Goal: Task Accomplishment & Management: Complete application form

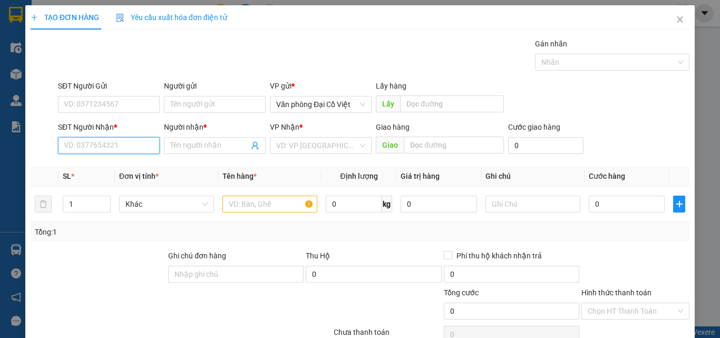
click at [116, 144] on input "SĐT Người Nhận *" at bounding box center [109, 145] width 102 height 17
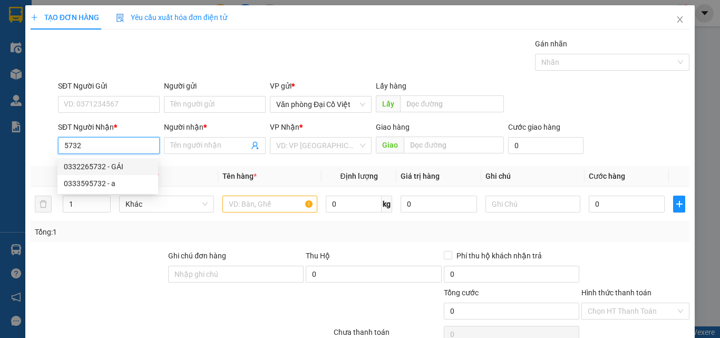
click at [59, 147] on input "5732" at bounding box center [109, 145] width 102 height 17
type input "0942775732"
click at [147, 164] on div "0942775732 - THƯƠNG" at bounding box center [108, 167] width 88 height 12
type input "THƯƠNG"
type input "50.000"
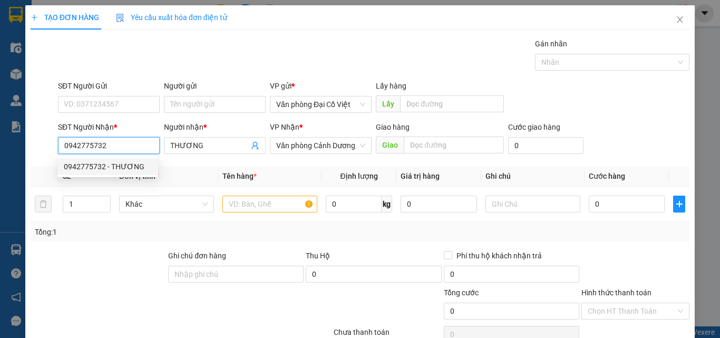
type input "50.000"
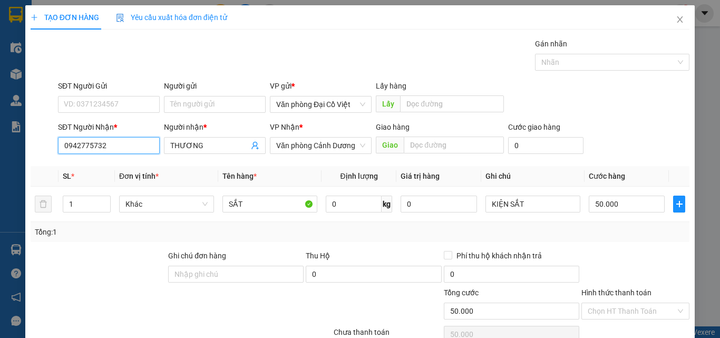
scroll to position [85, 0]
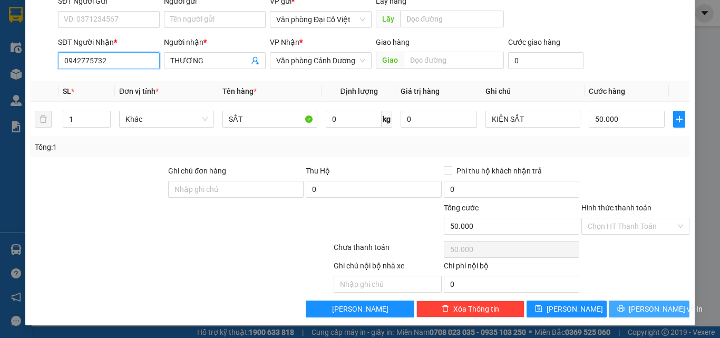
type input "0942775732"
click at [649, 305] on span "[PERSON_NAME] và In" at bounding box center [666, 309] width 74 height 12
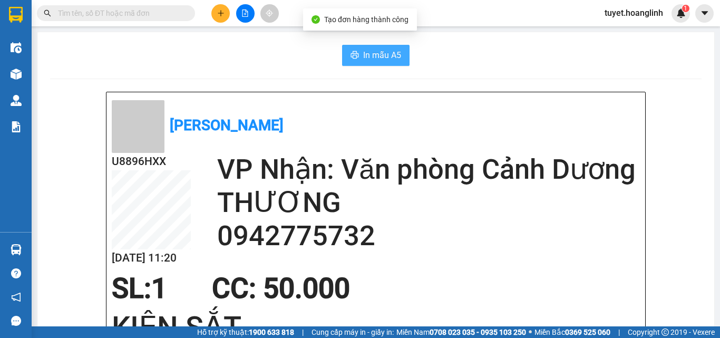
click at [393, 58] on span "In mẫu A5" at bounding box center [382, 54] width 38 height 13
